Goal: Information Seeking & Learning: Find specific page/section

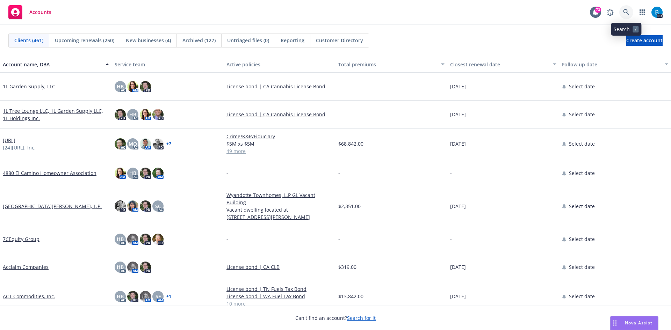
click at [624, 11] on icon at bounding box center [626, 12] width 6 height 6
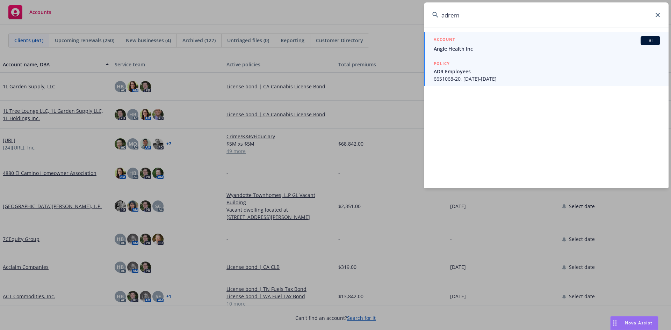
type input "adrem"
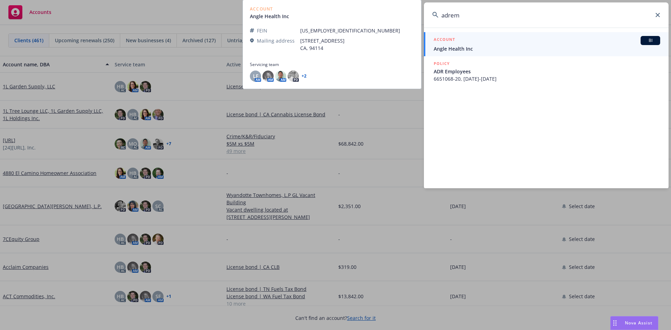
click at [456, 47] on span "Angle Health Inc" at bounding box center [547, 48] width 226 height 7
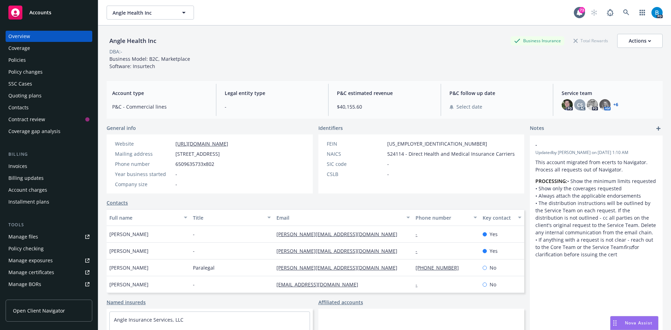
click at [613, 104] on link "+ 6" at bounding box center [615, 105] width 5 height 4
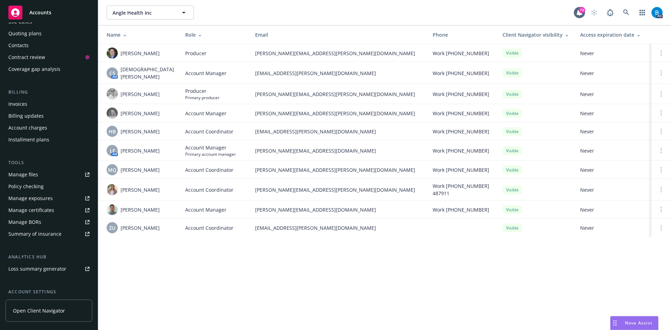
scroll to position [20, 0]
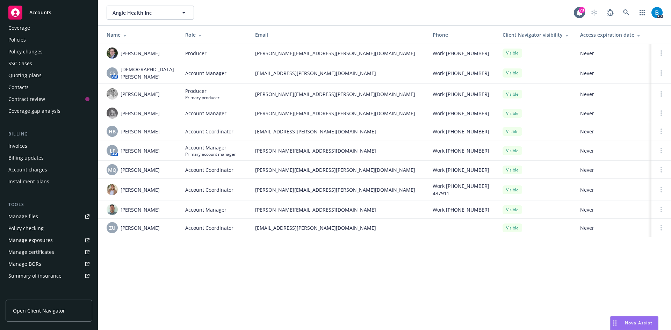
click at [22, 39] on div "Policies" at bounding box center [16, 39] width 17 height 11
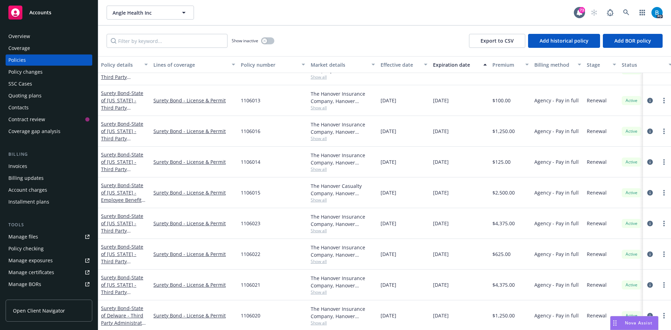
scroll to position [419, 0]
